Goal: Contribute content: Add original content to the website for others to see

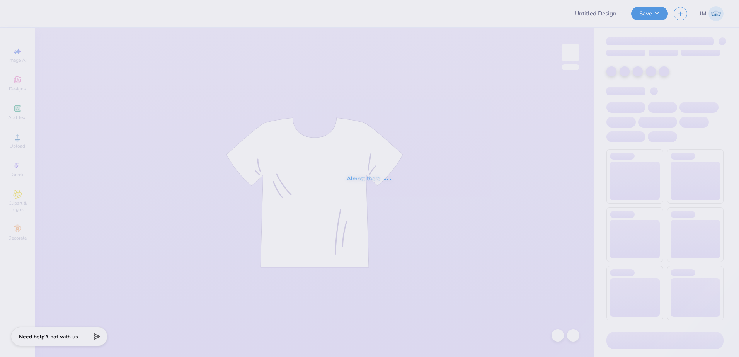
type input "VT Hightech Sweat-sets!"
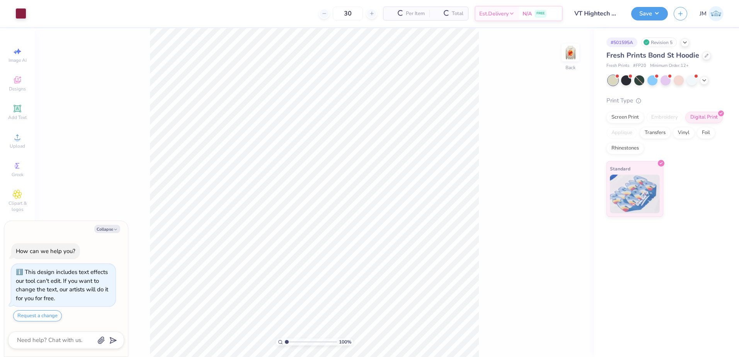
scroll to position [22, 0]
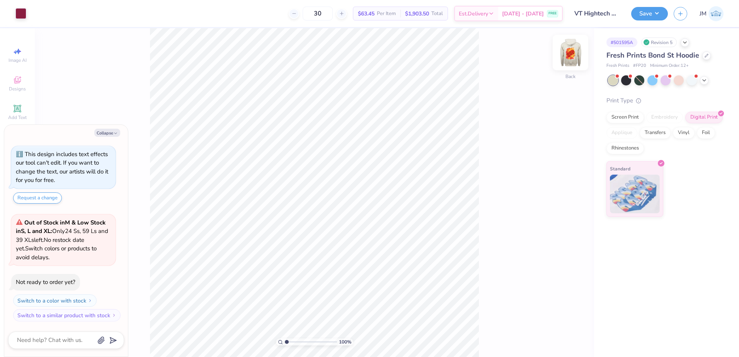
click at [568, 66] on div "Back" at bounding box center [571, 57] width 18 height 27
click at [104, 137] on div "Collapse How can we help you? This design includes text effects our tool can't …" at bounding box center [66, 241] width 124 height 232
click at [107, 132] on button "Collapse" at bounding box center [107, 133] width 26 height 8
type textarea "x"
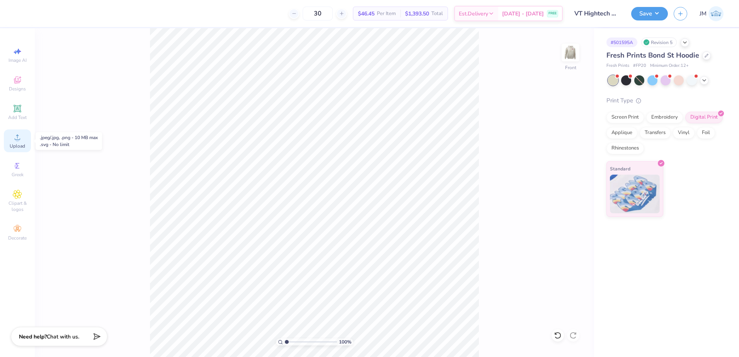
click at [16, 141] on circle at bounding box center [17, 140] width 4 height 4
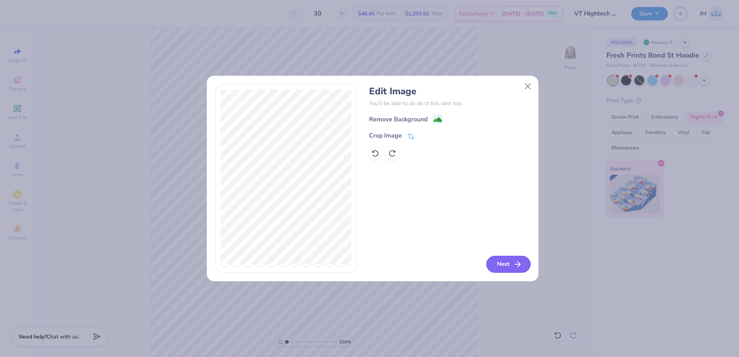
click at [510, 258] on button "Next" at bounding box center [508, 264] width 44 height 17
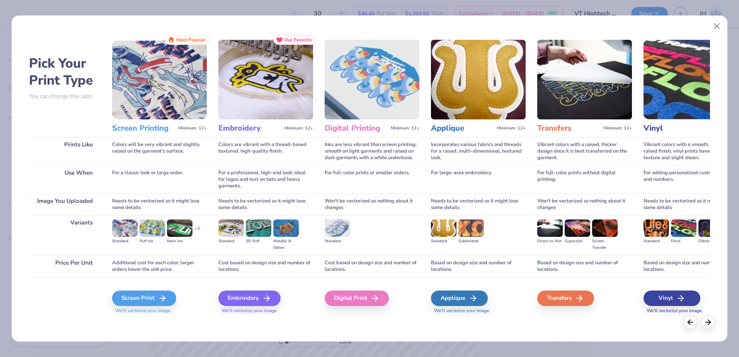
click at [368, 99] on img at bounding box center [372, 80] width 95 height 80
click at [362, 306] on div "Digital Print" at bounding box center [358, 298] width 64 height 15
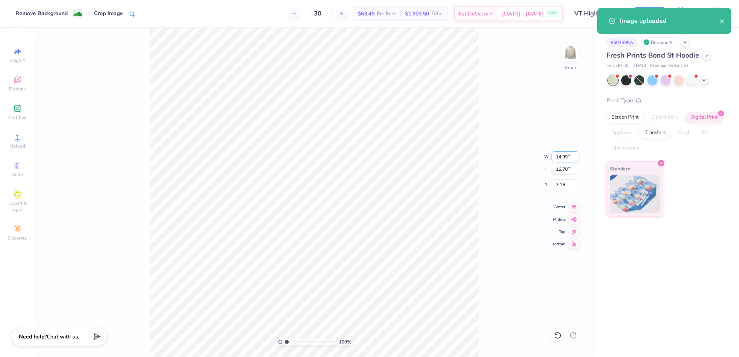
click at [565, 154] on input "14.99" at bounding box center [566, 157] width 28 height 11
type input "12.50"
type input "13.92"
type input "8.54"
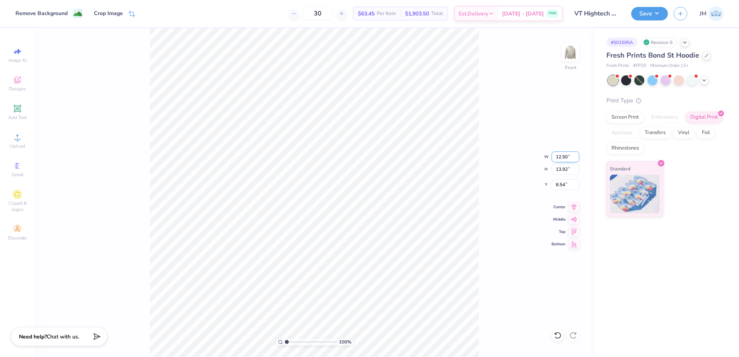
click at [565, 154] on input "12.50" at bounding box center [566, 157] width 28 height 11
type input "13.00"
type input "14.48"
type input "8.26"
click at [565, 171] on input "14.48" at bounding box center [566, 169] width 28 height 11
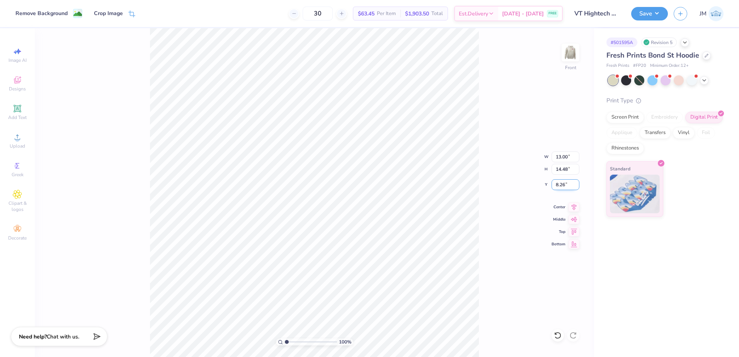
click at [564, 182] on input "8.26" at bounding box center [566, 184] width 28 height 11
click at [566, 155] on input "13.00" at bounding box center [566, 157] width 28 height 11
click at [564, 182] on input "8.26" at bounding box center [566, 184] width 28 height 11
type input "14.00"
type input "15.60"
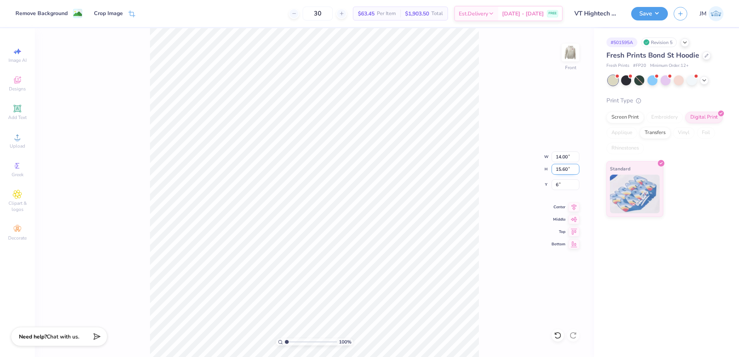
type input "6.00"
click at [568, 168] on input "15.60" at bounding box center [566, 169] width 28 height 11
click at [577, 208] on icon at bounding box center [574, 205] width 11 height 9
click at [567, 47] on img at bounding box center [570, 52] width 31 height 31
click at [567, 47] on img at bounding box center [570, 52] width 15 height 15
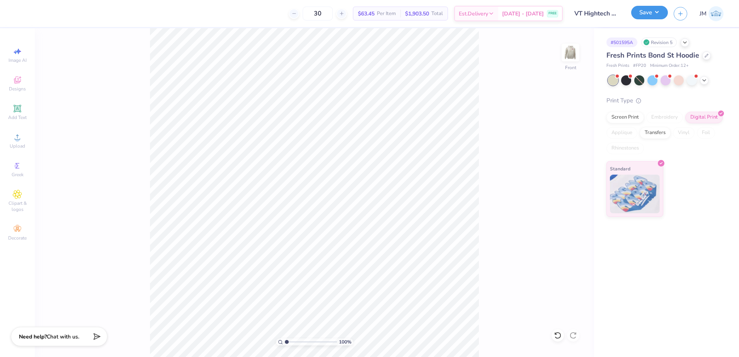
click at [651, 11] on button "Save" at bounding box center [649, 13] width 37 height 14
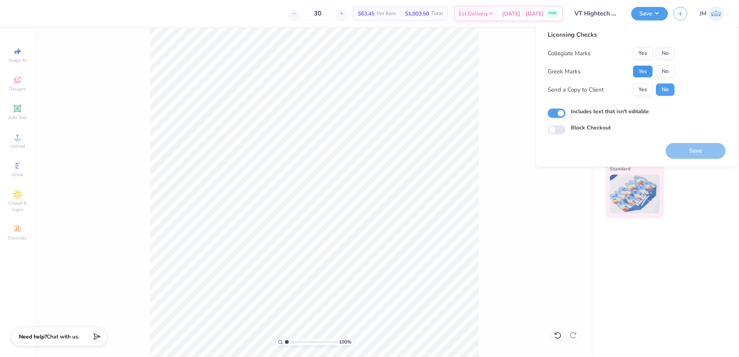
click at [647, 72] on button "Yes" at bounding box center [643, 71] width 20 height 12
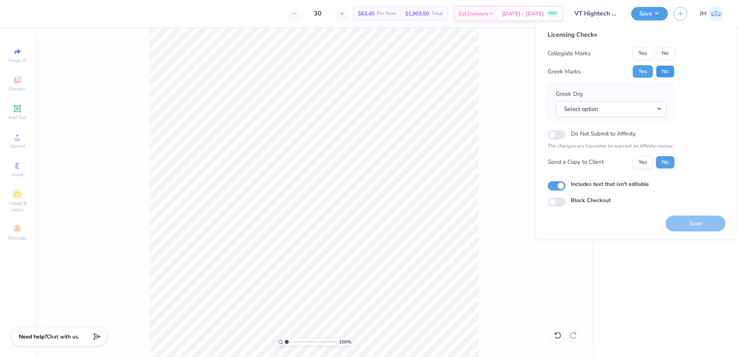
click at [661, 69] on button "No" at bounding box center [665, 71] width 19 height 12
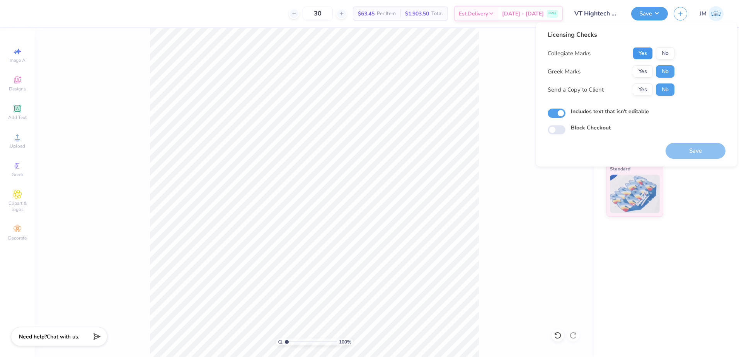
click at [641, 52] on button "Yes" at bounding box center [643, 53] width 20 height 12
click at [692, 153] on button "Save" at bounding box center [696, 151] width 60 height 16
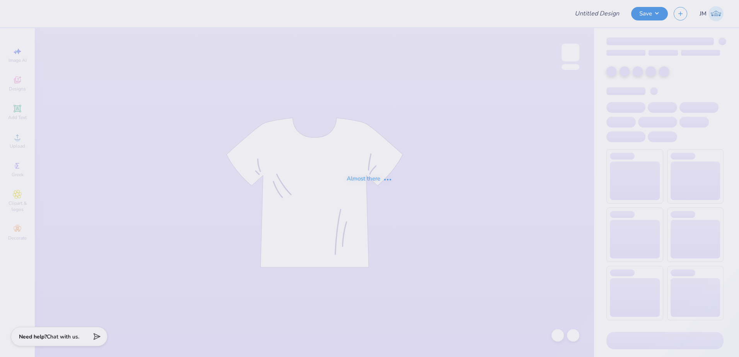
type input "Homecoming - Class Officer Collective at Case Western Reserve Un"
